Goal: Task Accomplishment & Management: Manage account settings

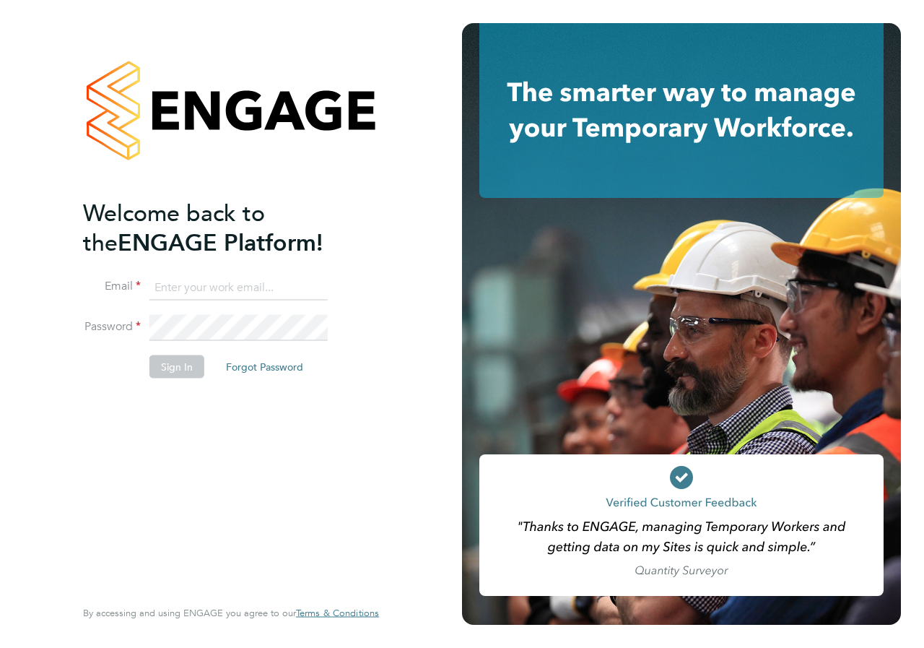
click at [213, 286] on input at bounding box center [238, 287] width 178 height 26
type input "emma.wood1@ncclondon.ac.uk"
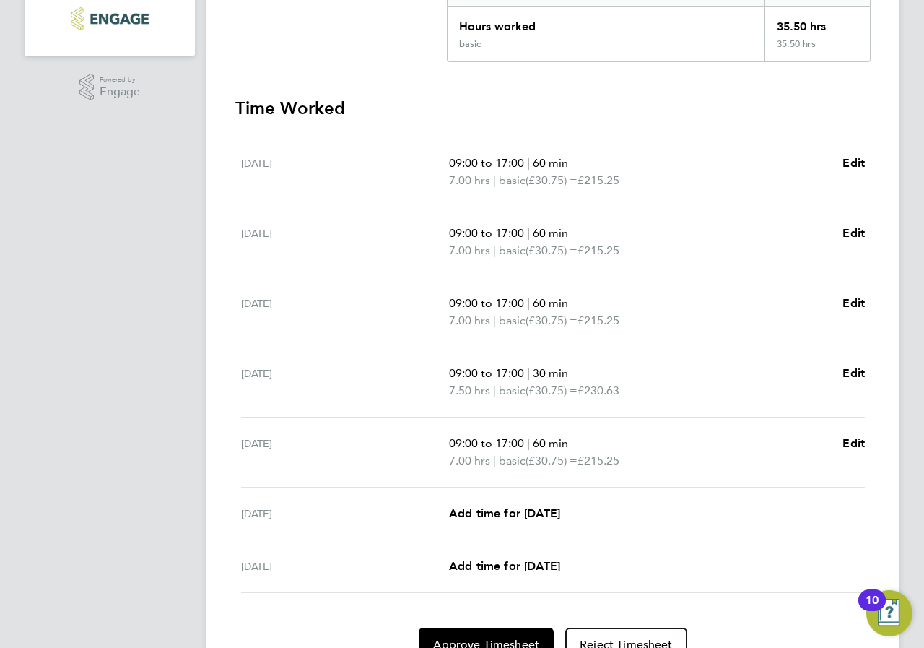
scroll to position [407, 0]
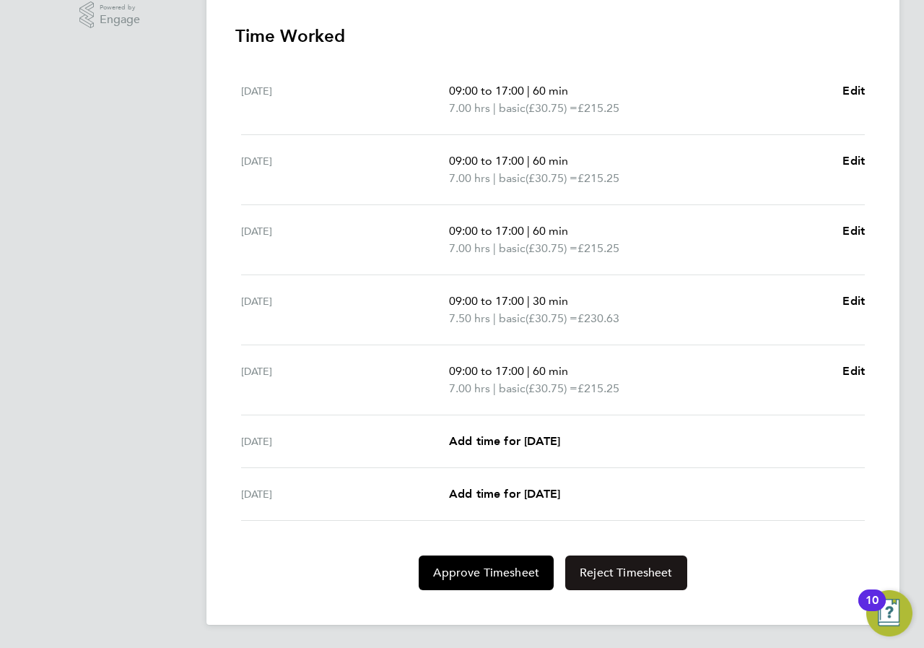
click at [624, 581] on button "Reject Timesheet" at bounding box center [626, 572] width 122 height 35
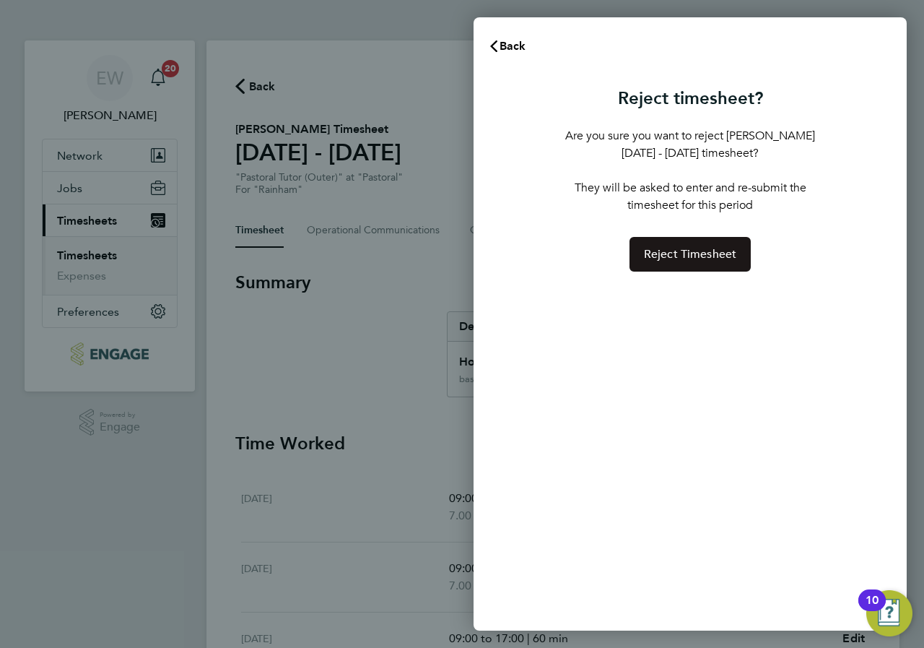
click at [692, 257] on span "Reject Timesheet" at bounding box center [690, 254] width 93 height 14
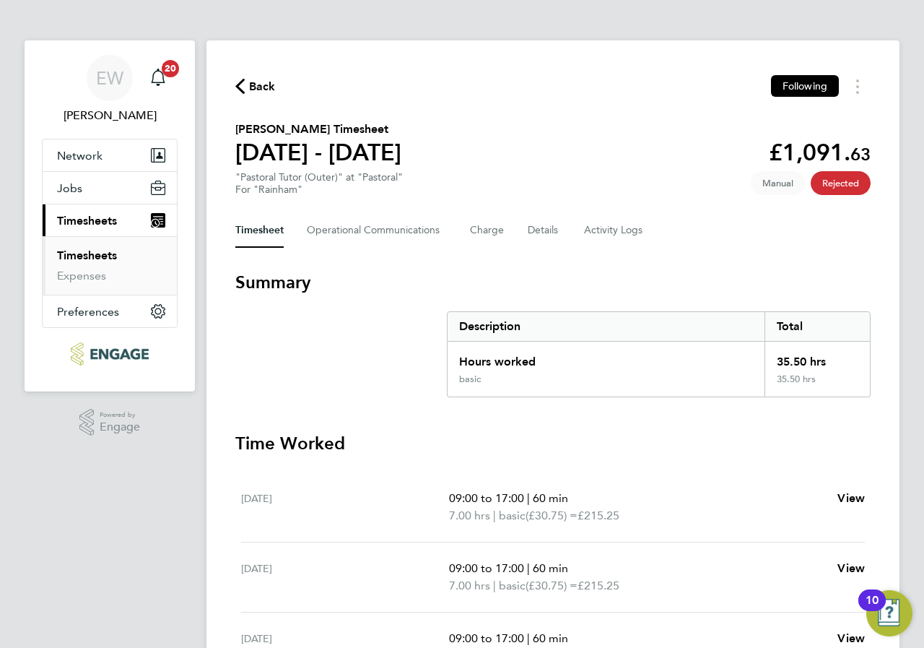
click at [80, 252] on link "Timesheets" at bounding box center [87, 255] width 60 height 14
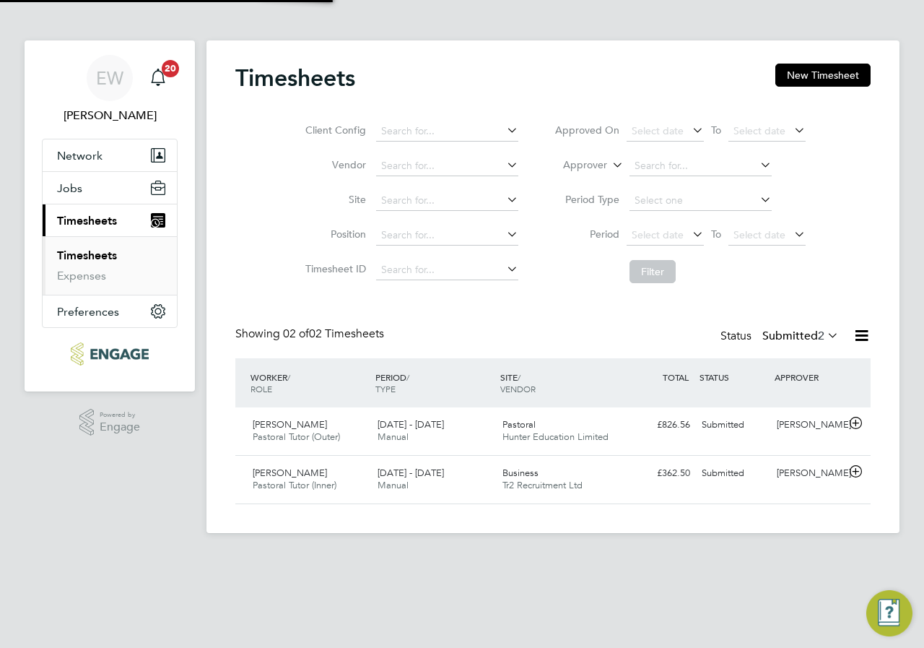
scroll to position [37, 126]
click at [556, 426] on div "Pastoral Hunter Education Limited" at bounding box center [559, 431] width 125 height 36
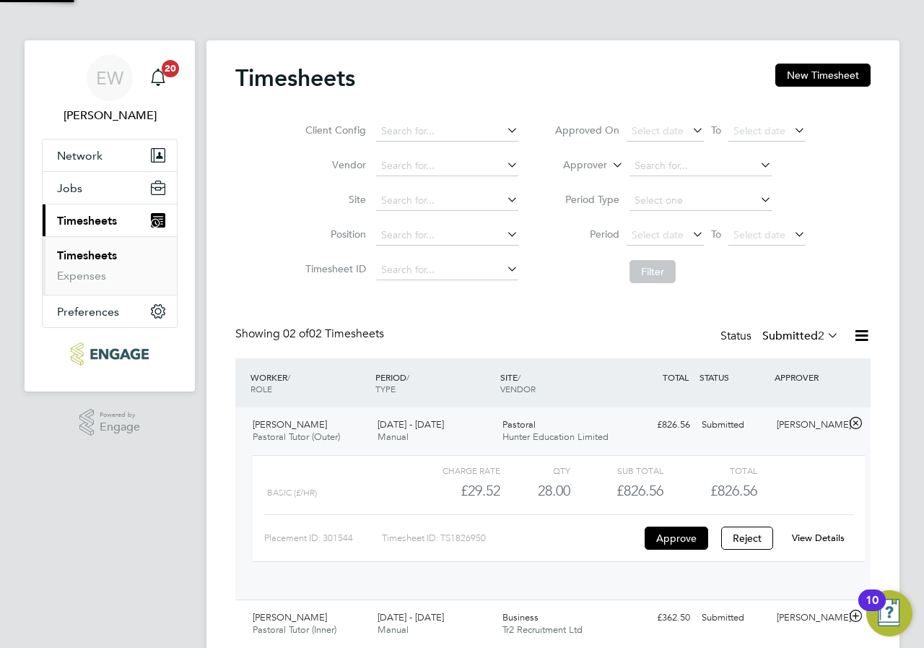
scroll to position [25, 141]
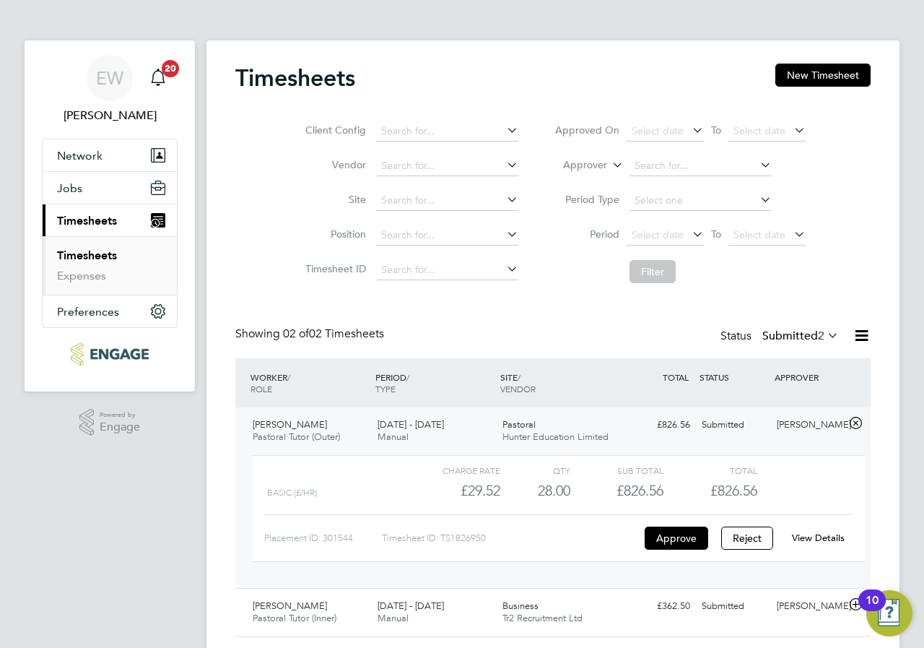
click at [595, 485] on div "£826.56" at bounding box center [617, 491] width 93 height 24
click at [826, 545] on div "View Details" at bounding box center [818, 537] width 71 height 23
click at [820, 536] on link "View Details" at bounding box center [818, 538] width 53 height 12
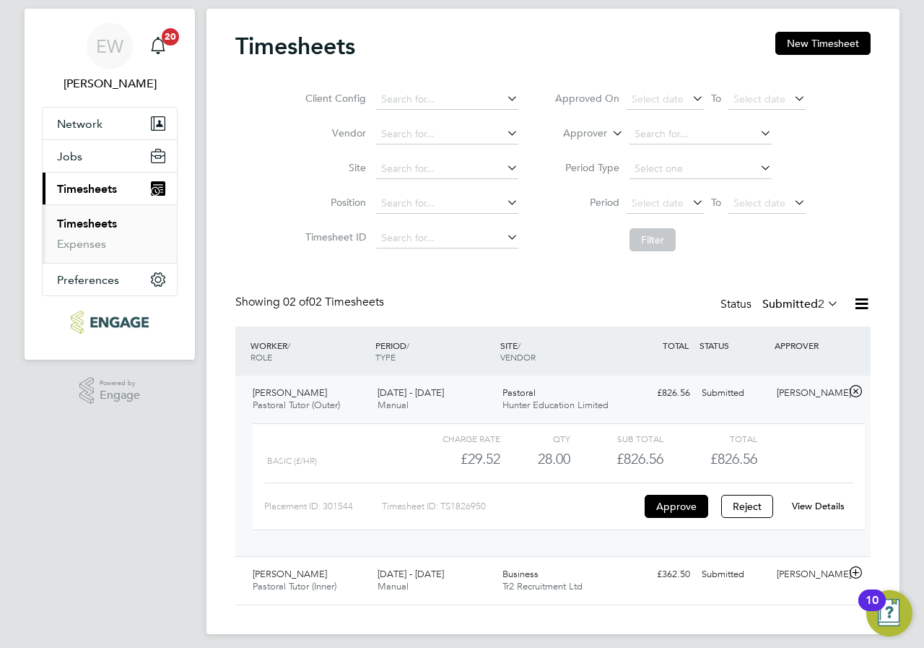
scroll to position [41, 0]
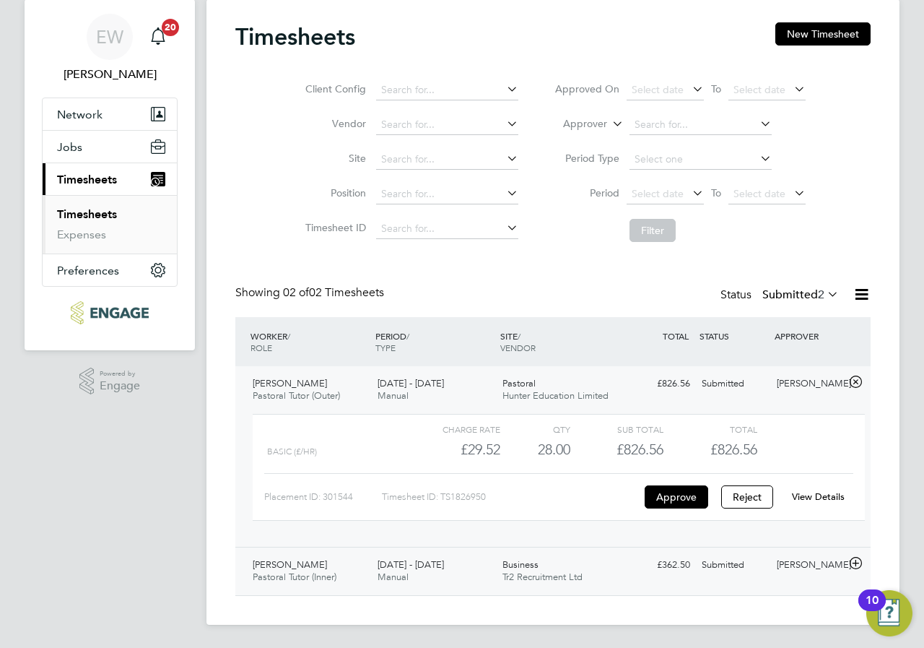
click at [556, 577] on span "Tr2 Recruitment Ltd" at bounding box center [543, 577] width 80 height 12
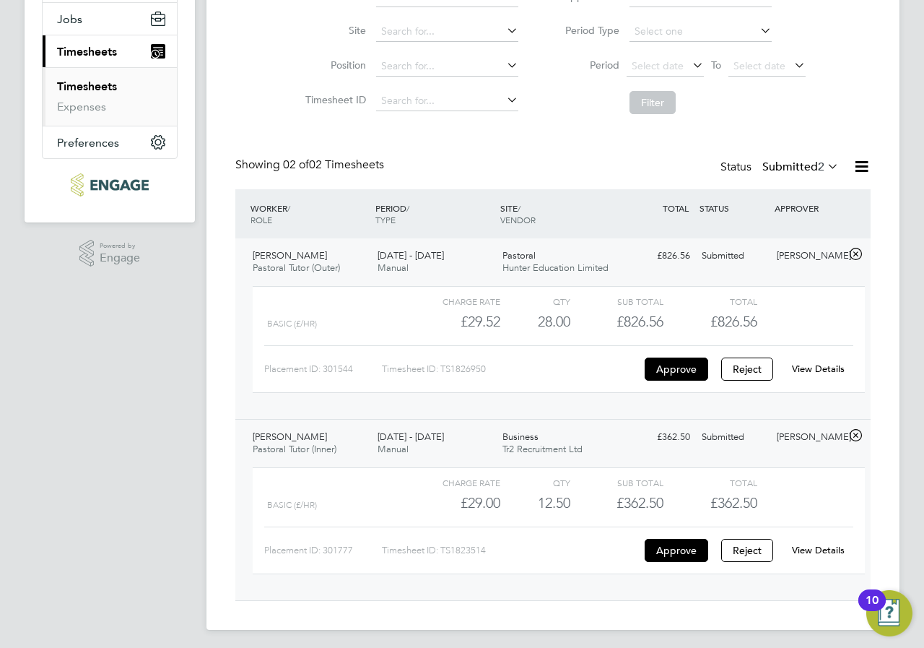
scroll to position [174, 0]
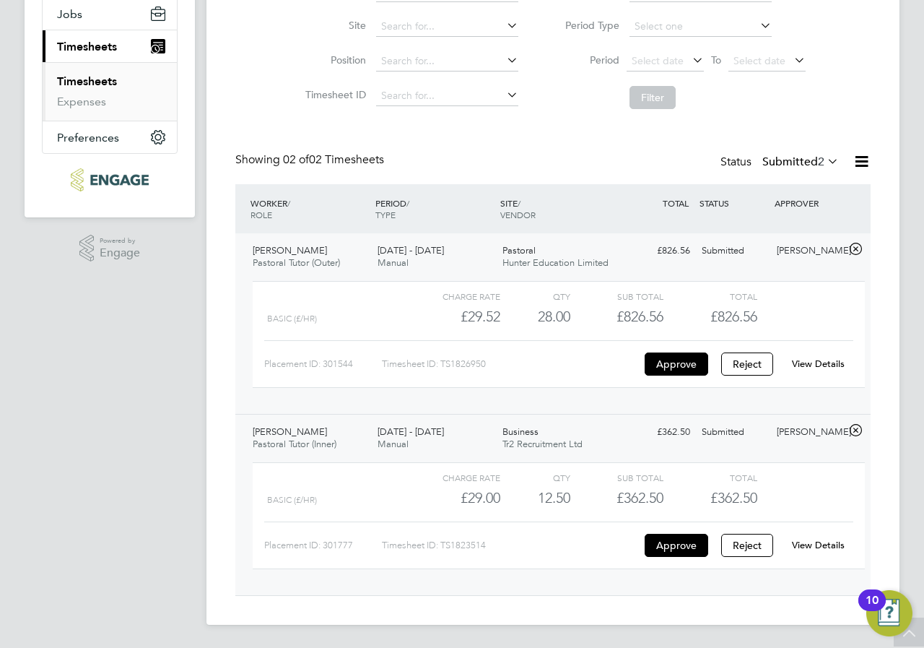
click at [820, 543] on link "View Details" at bounding box center [818, 545] width 53 height 12
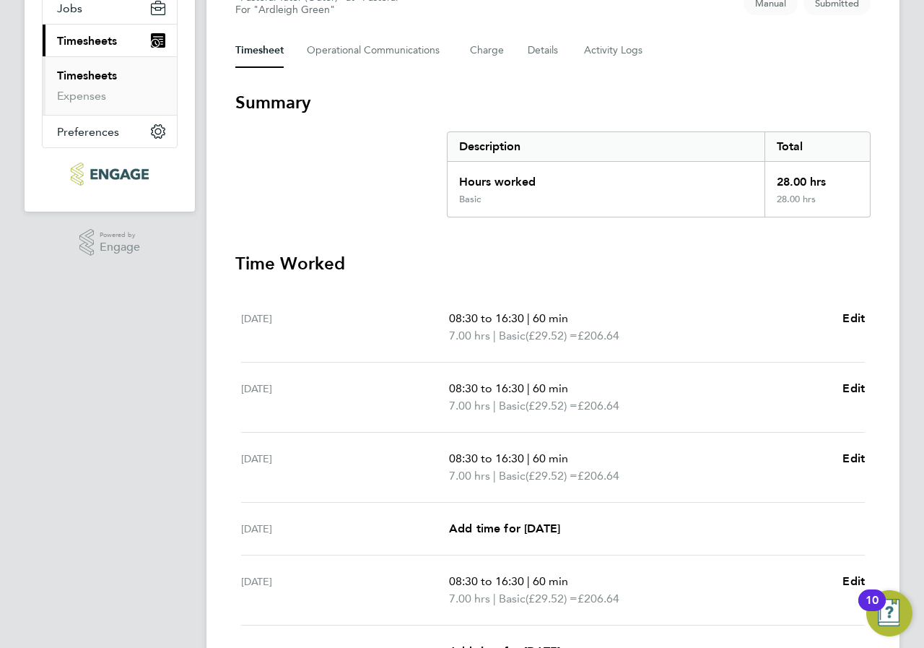
scroll to position [361, 0]
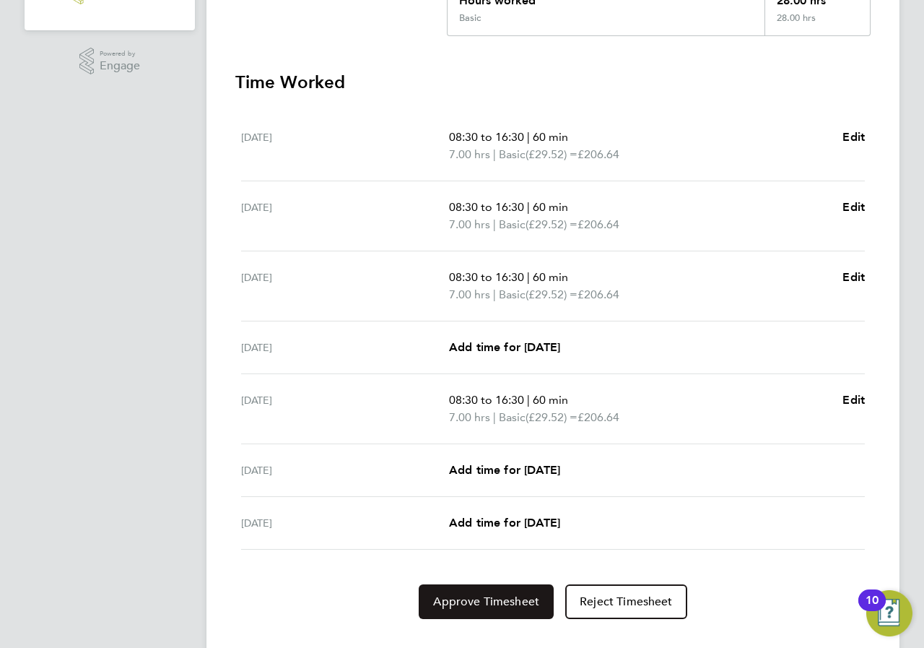
click at [521, 606] on span "Approve Timesheet" at bounding box center [486, 601] width 106 height 14
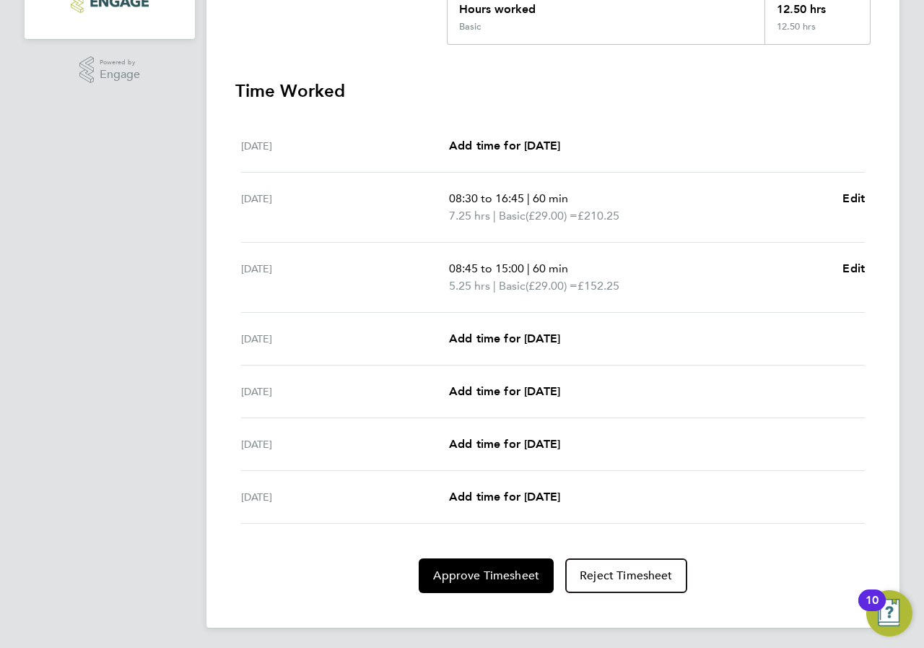
scroll to position [355, 0]
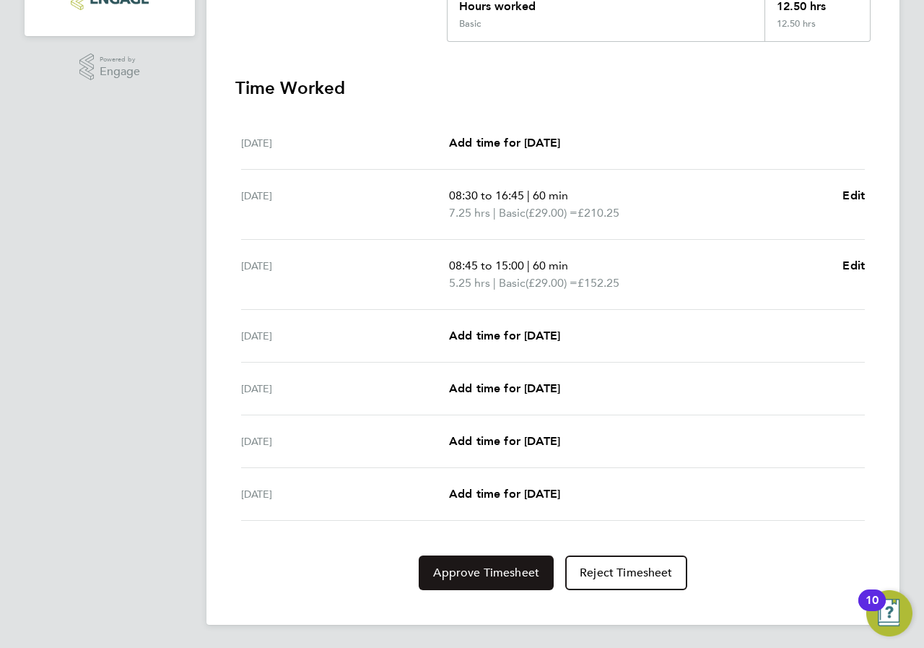
click at [493, 571] on span "Approve Timesheet" at bounding box center [486, 572] width 106 height 14
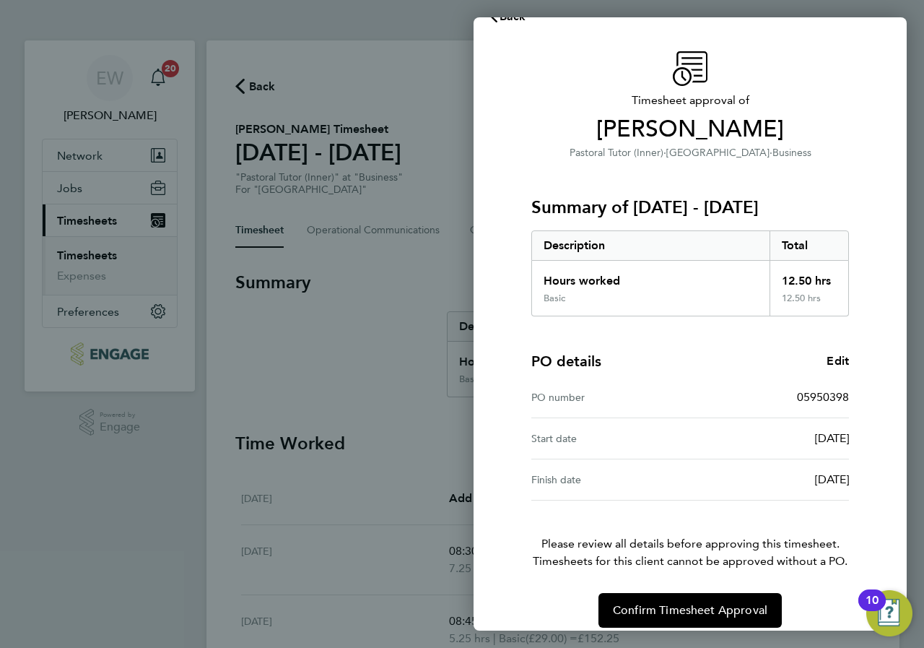
scroll to position [44, 0]
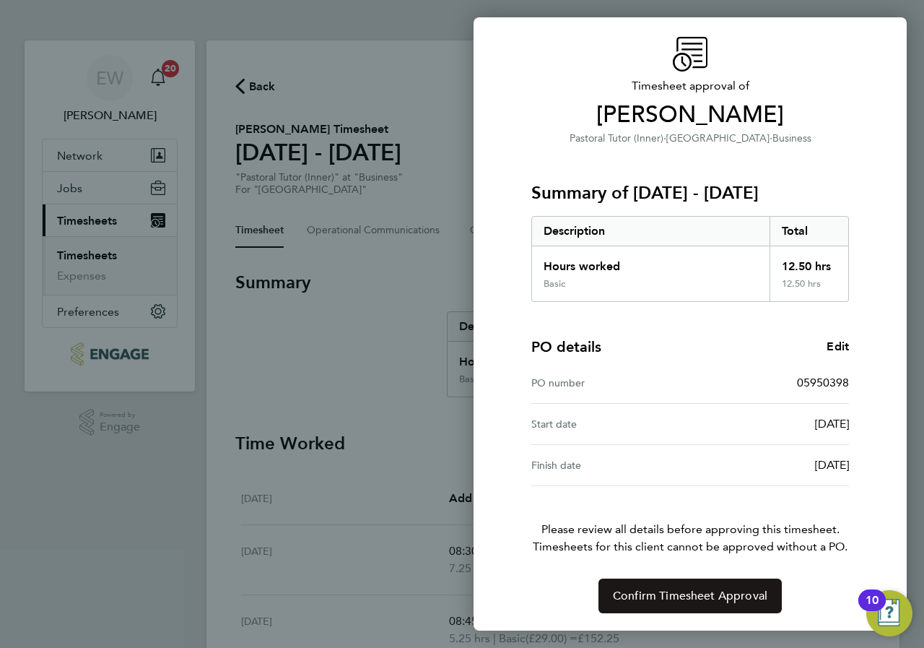
click at [678, 589] on span "Confirm Timesheet Approval" at bounding box center [690, 596] width 155 height 14
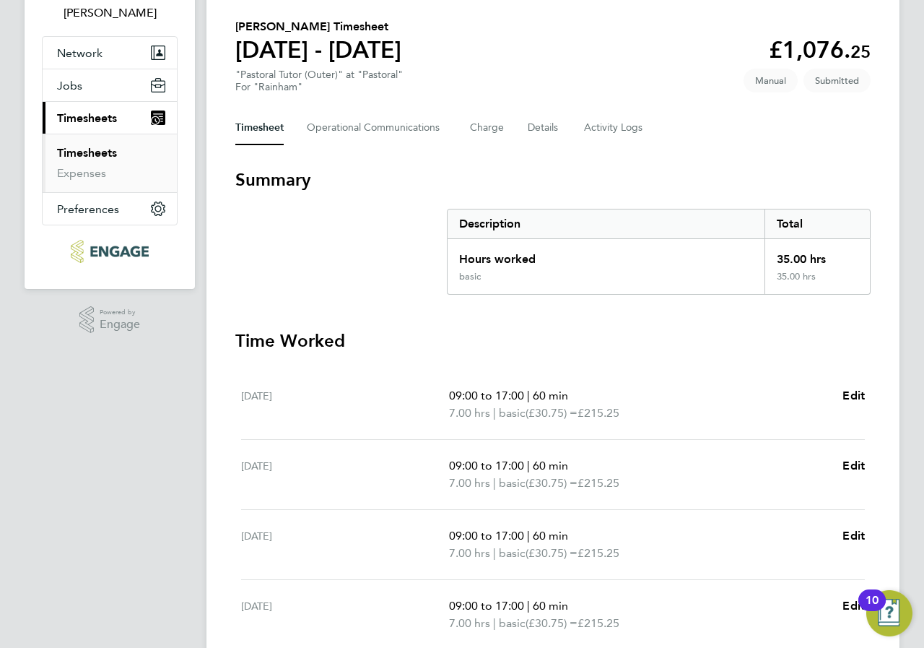
scroll to position [361, 0]
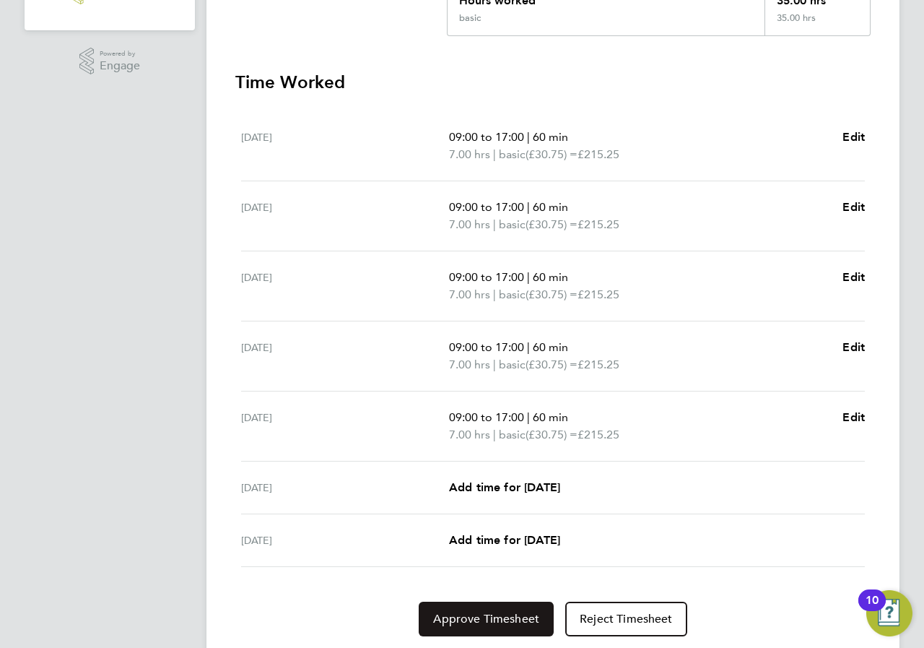
click at [487, 624] on span "Approve Timesheet" at bounding box center [486, 619] width 106 height 14
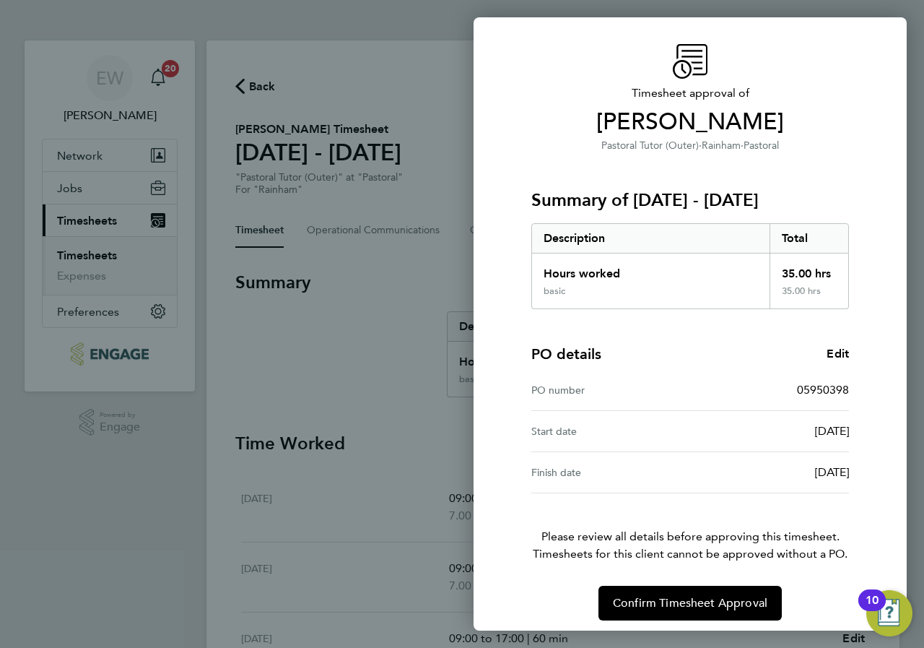
scroll to position [44, 0]
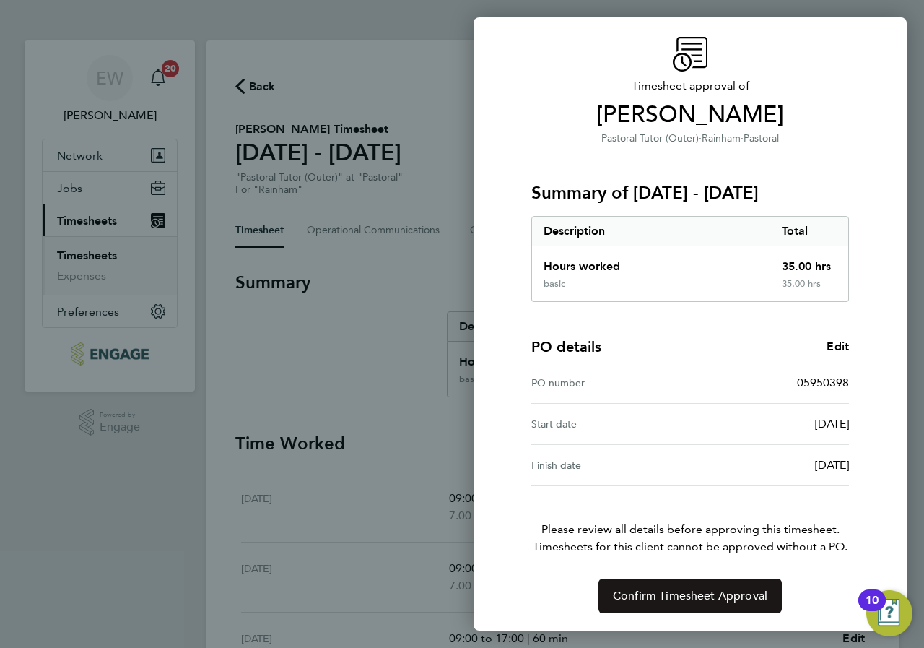
click at [723, 596] on span "Confirm Timesheet Approval" at bounding box center [690, 596] width 155 height 14
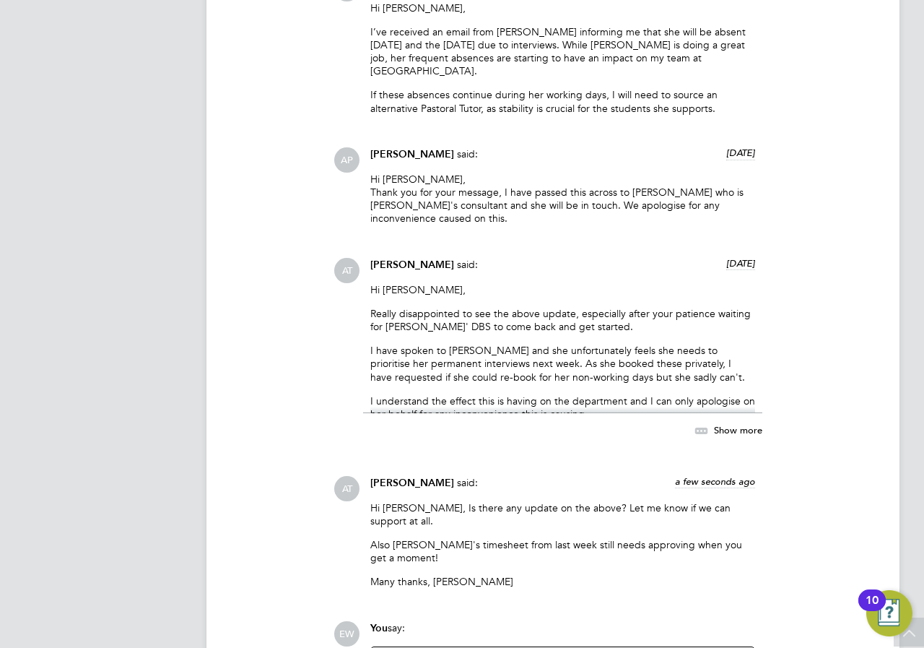
scroll to position [8116, 0]
